Goal: Information Seeking & Learning: Learn about a topic

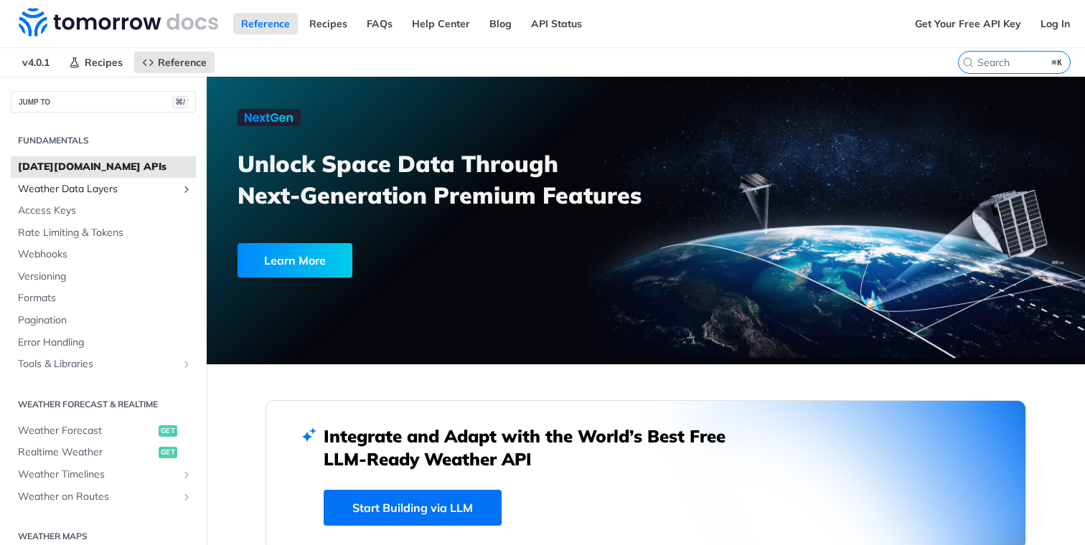
click at [173, 188] on span "Weather Data Layers" at bounding box center [97, 189] width 159 height 14
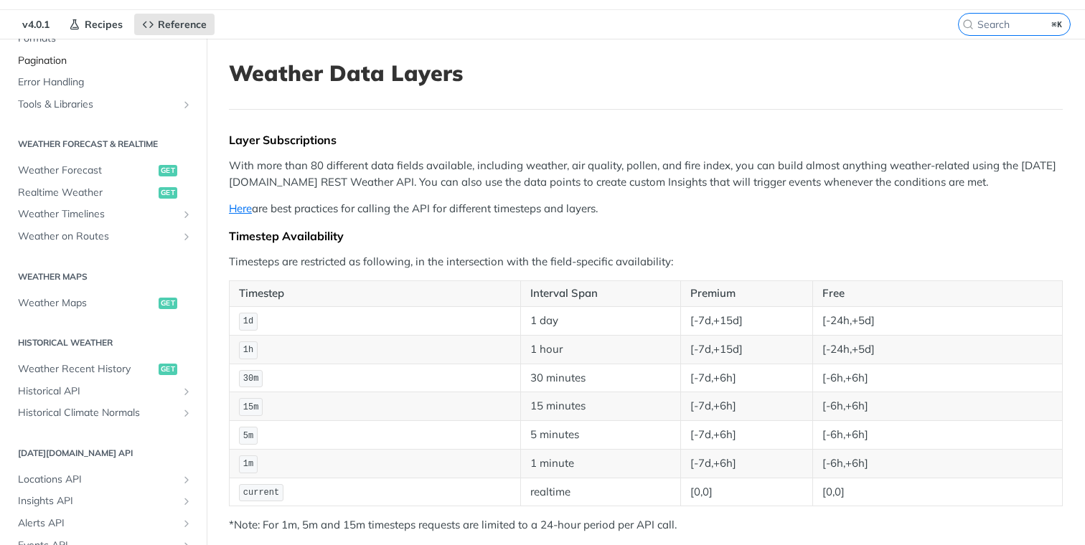
scroll to position [578, 0]
click at [58, 388] on span "Historical API" at bounding box center [97, 389] width 159 height 14
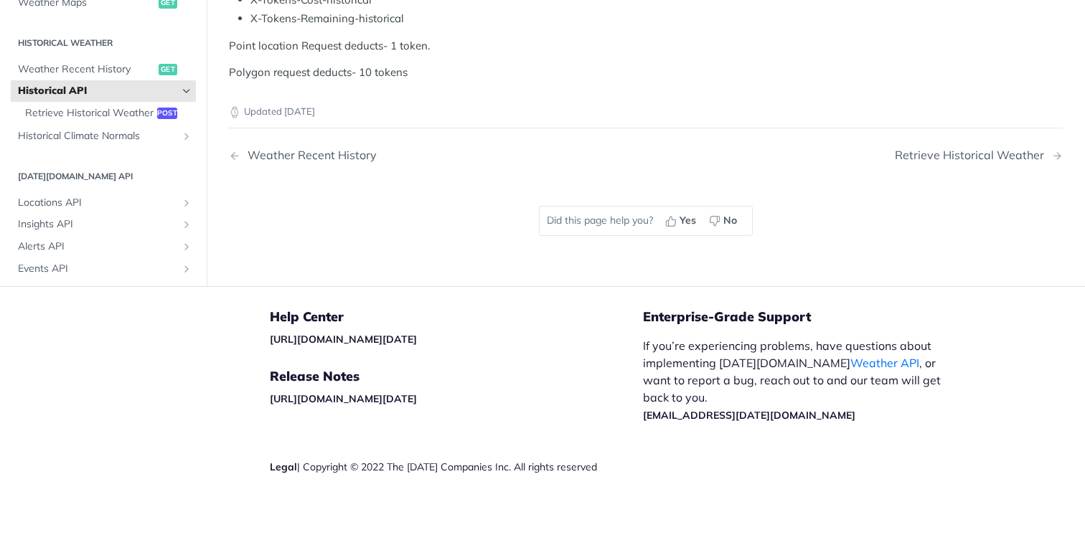
scroll to position [707, 0]
click at [171, 75] on span "get" at bounding box center [168, 68] width 19 height 11
